Goal: Task Accomplishment & Management: Use online tool/utility

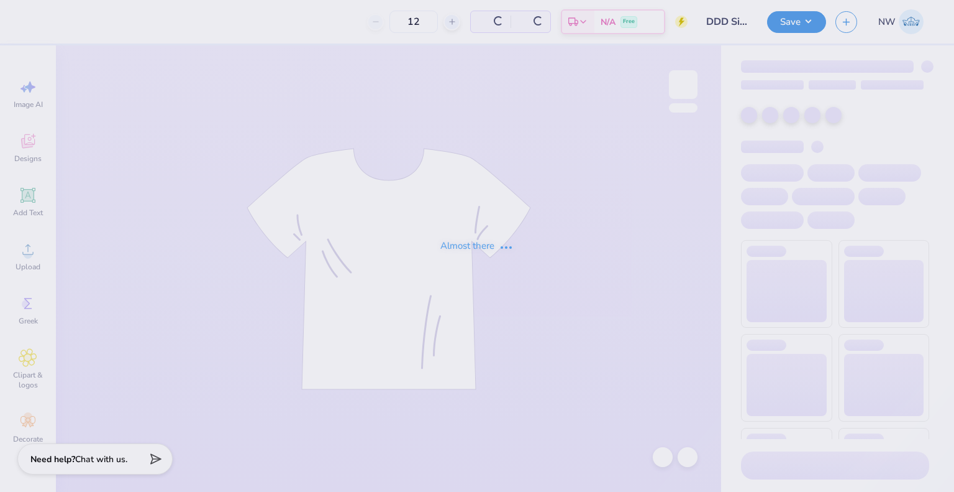
type input "36"
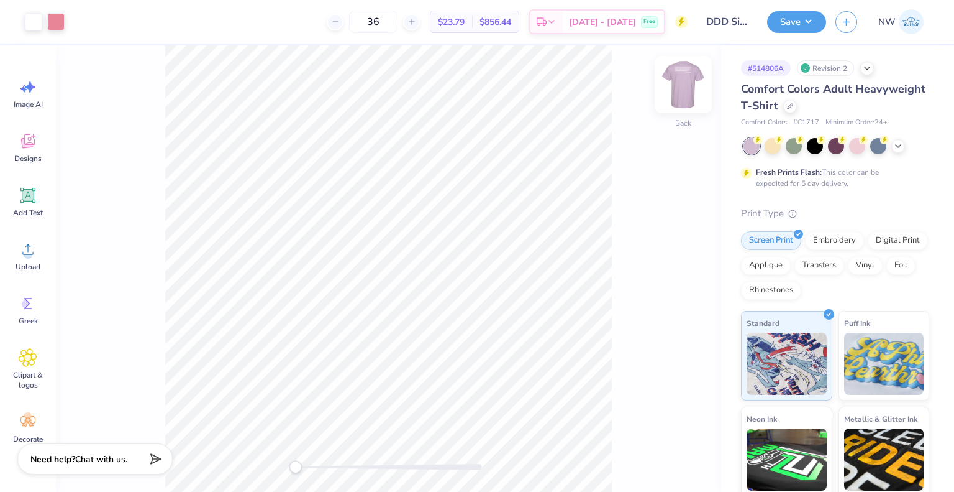
click at [677, 81] on img at bounding box center [684, 85] width 50 height 50
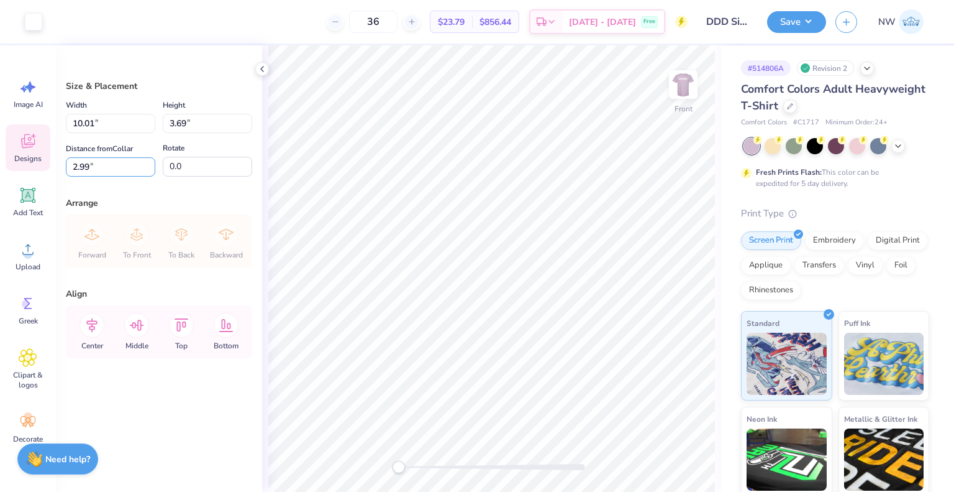
drag, startPoint x: 93, startPoint y: 165, endPoint x: 38, endPoint y: 167, distance: 54.7
click at [38, 167] on div "Art colors 36 $23.79 Per Item $856.44 Total Est. Delivery [DATE] - [DATE] Free …" at bounding box center [477, 246] width 954 height 492
type input "5.00"
click at [89, 168] on input "5.00" at bounding box center [110, 166] width 89 height 19
type input "5"
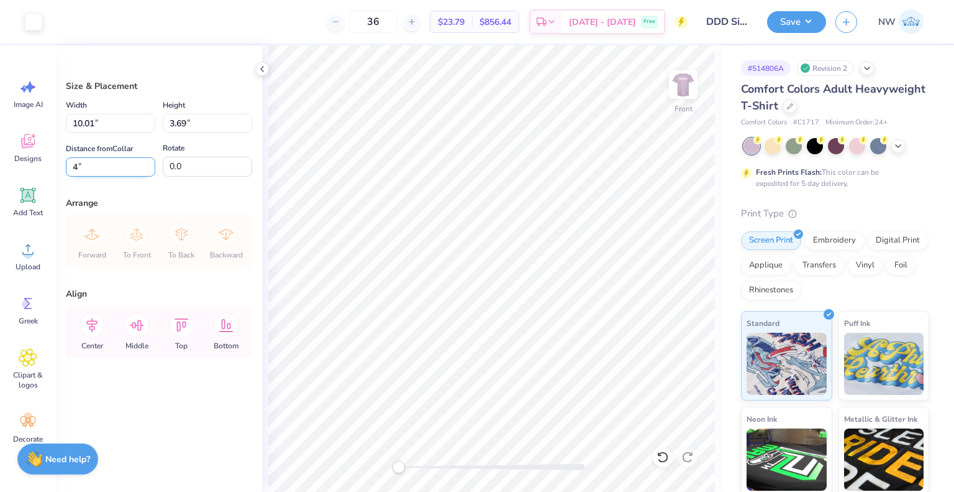
type input "4.00"
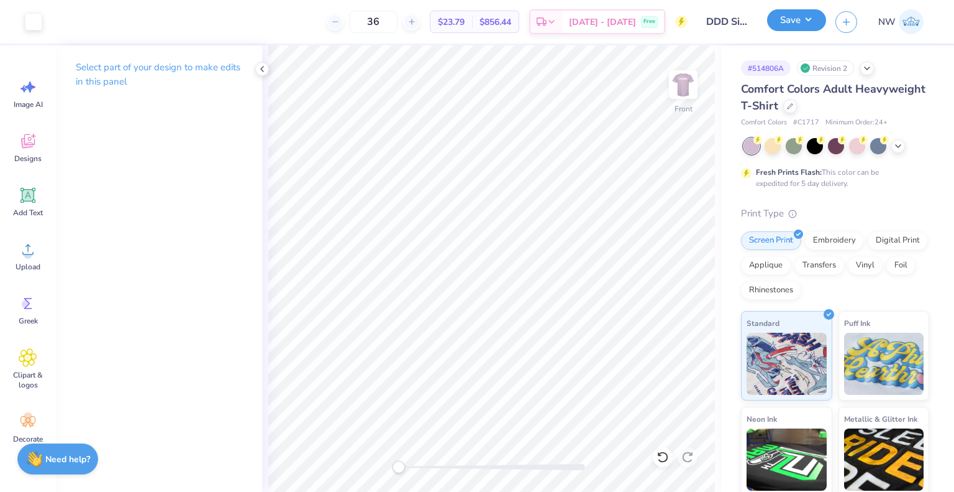
click at [790, 16] on button "Save" at bounding box center [796, 20] width 59 height 22
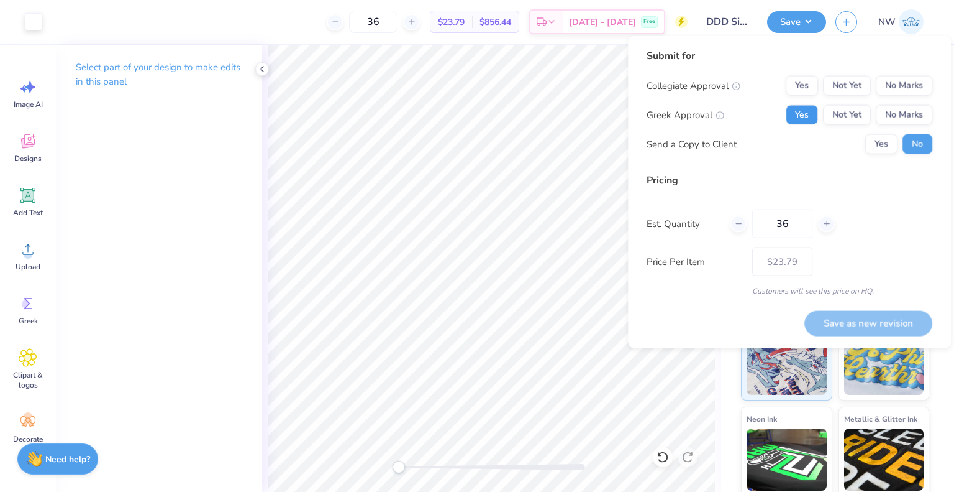
click at [795, 114] on button "Yes" at bounding box center [802, 115] width 32 height 20
click at [905, 81] on button "No Marks" at bounding box center [904, 86] width 57 height 20
click at [850, 321] on button "Save as new revision" at bounding box center [869, 322] width 128 height 25
type input "$23.79"
